Goal: Information Seeking & Learning: Learn about a topic

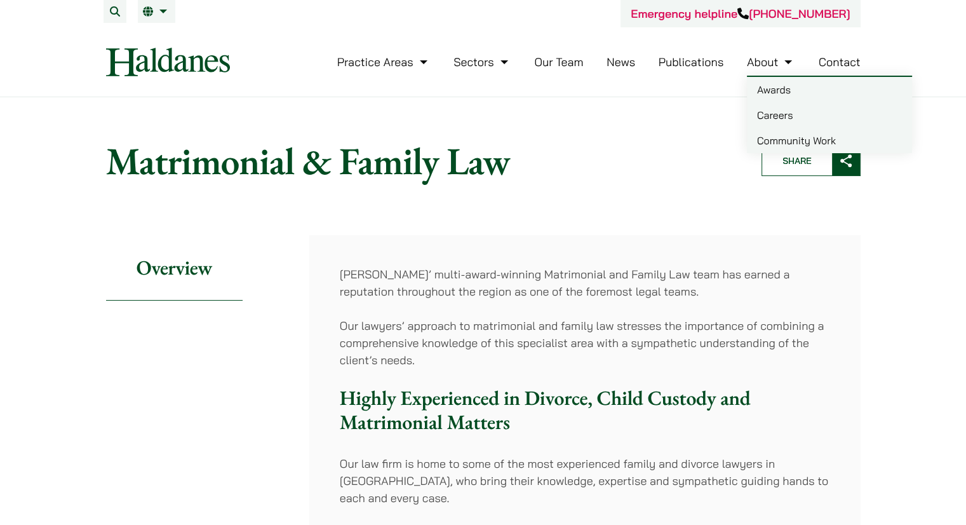
click at [777, 107] on link "Careers" at bounding box center [829, 114] width 165 height 25
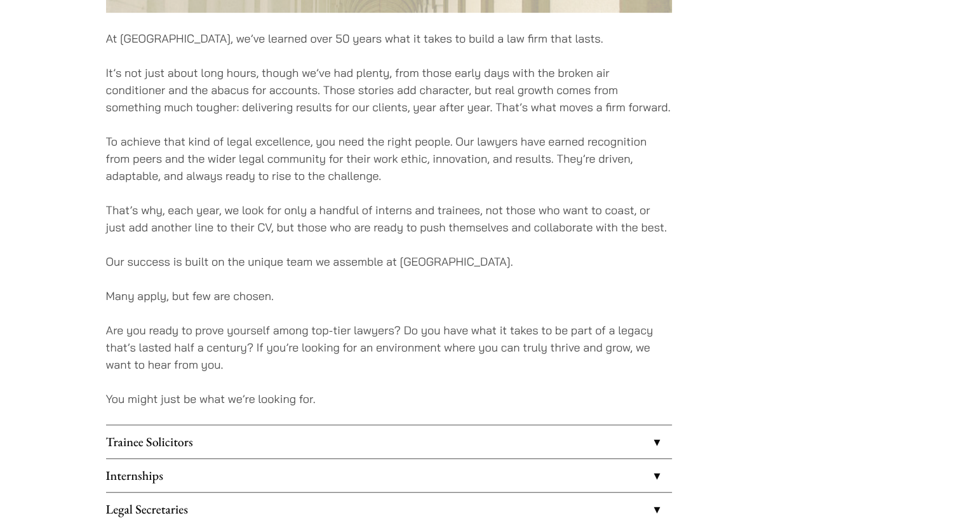
scroll to position [953, 0]
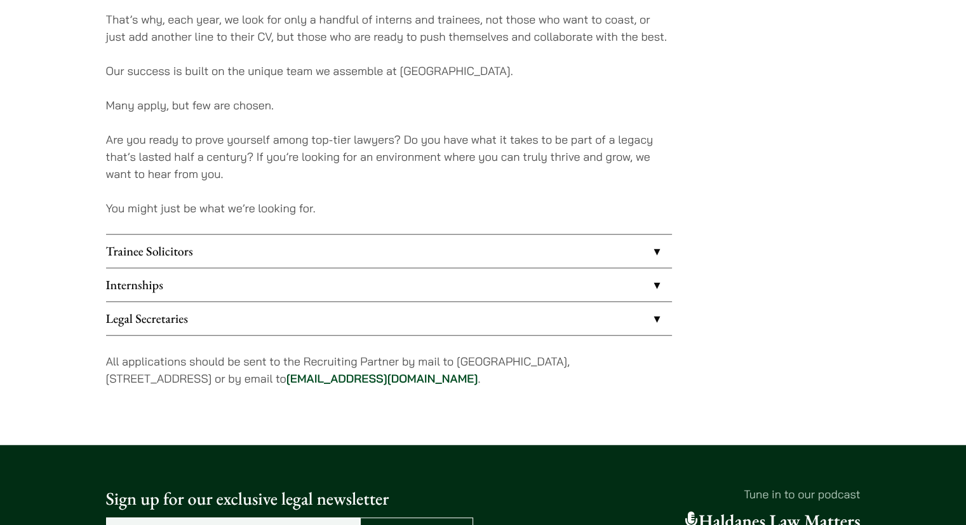
click at [213, 249] on link "Trainee Solicitors" at bounding box center [389, 250] width 566 height 33
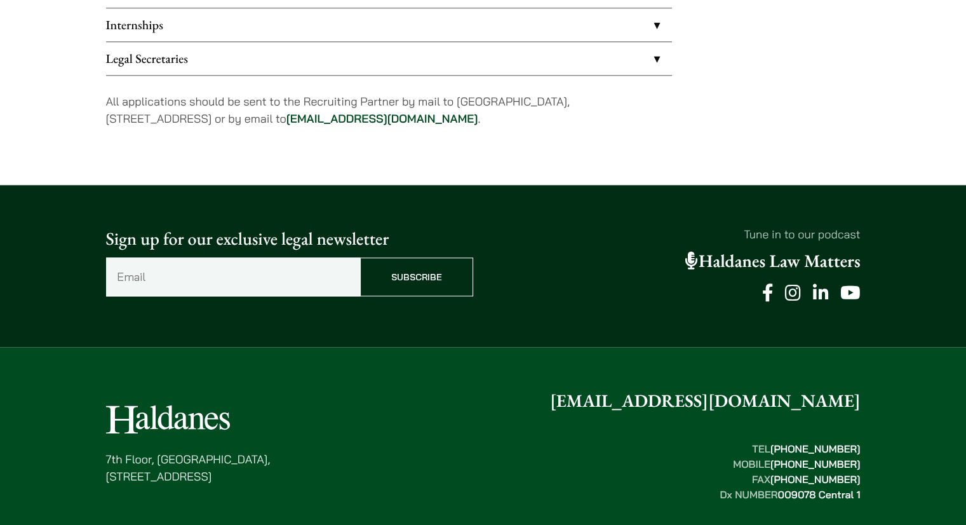
scroll to position [1334, 0]
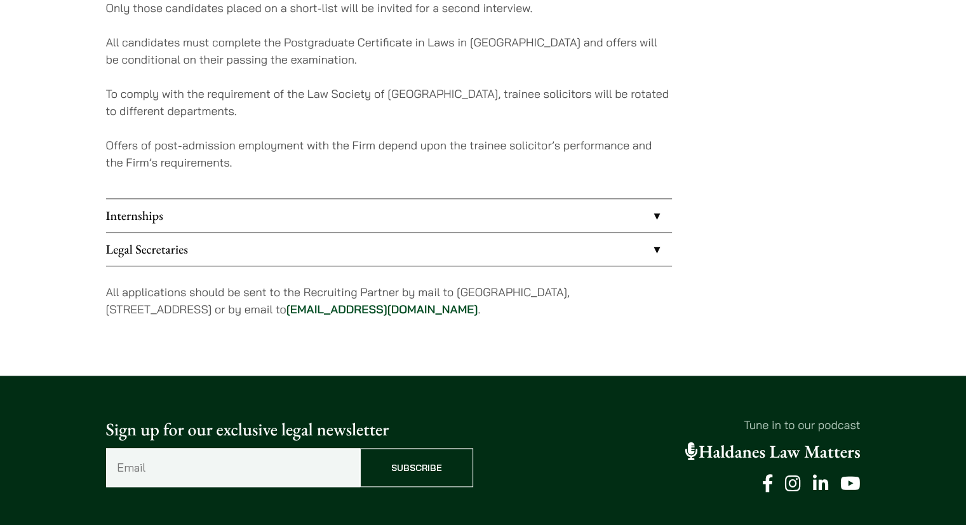
click at [239, 201] on link "Internships" at bounding box center [389, 215] width 566 height 33
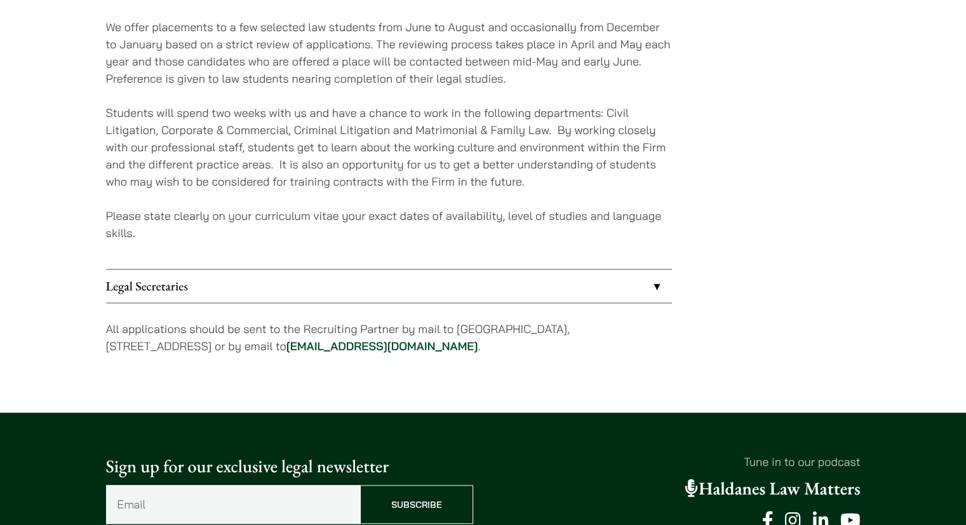
scroll to position [1055, 0]
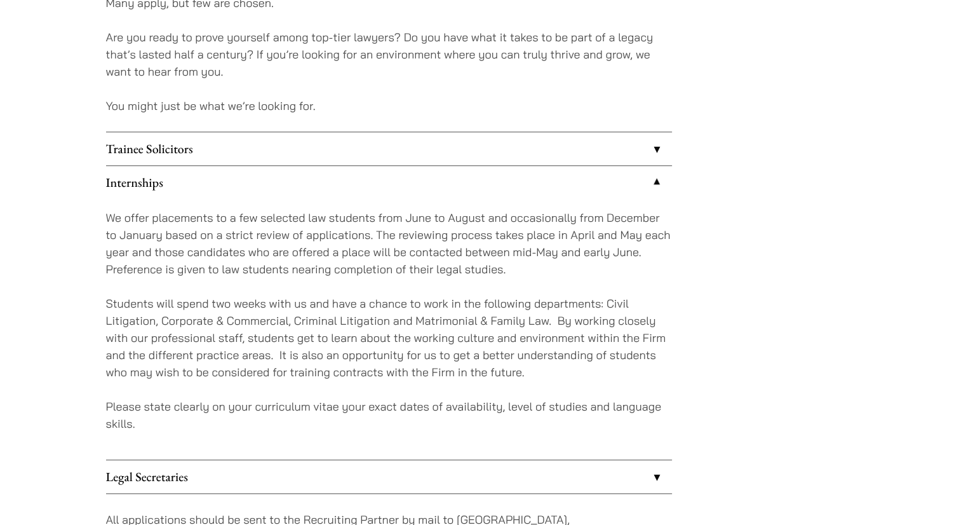
click at [241, 151] on link "Trainee Solicitors" at bounding box center [389, 148] width 566 height 33
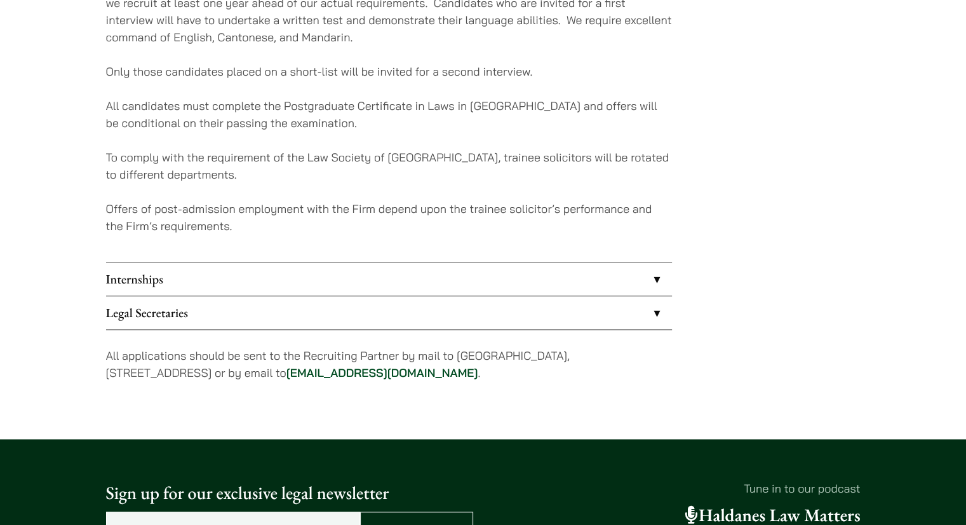
scroll to position [1461, 0]
